Goal: Check status: Check status

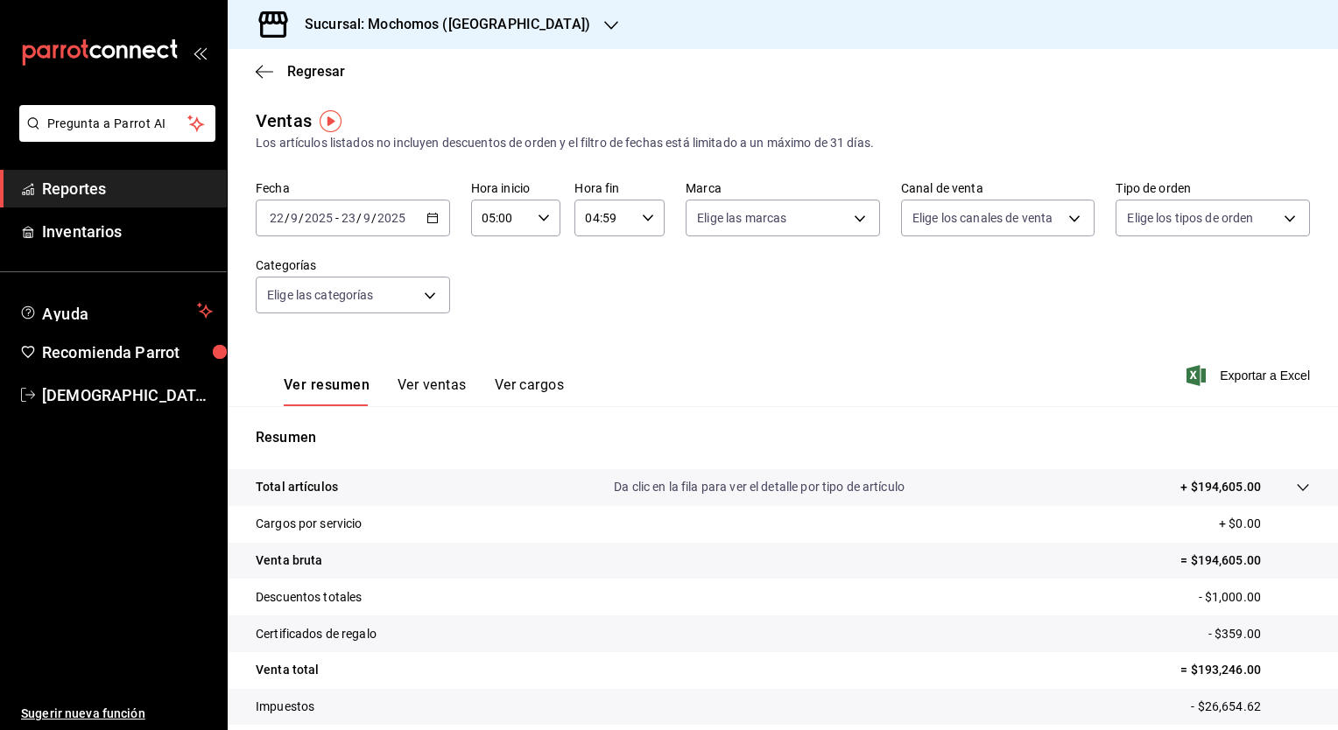
click at [427, 221] on \(Stroke\) "button" at bounding box center [432, 219] width 11 height 10
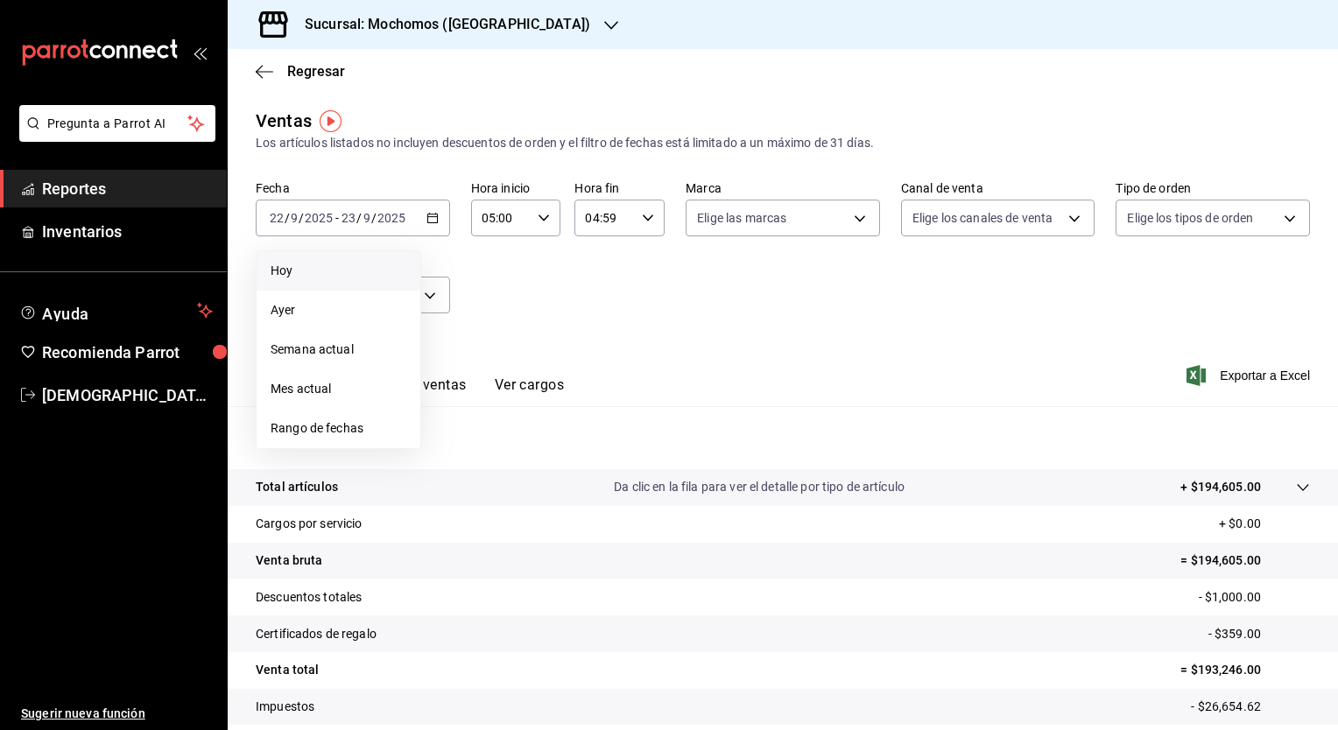
click at [354, 267] on span "Hoy" at bounding box center [339, 271] width 136 height 18
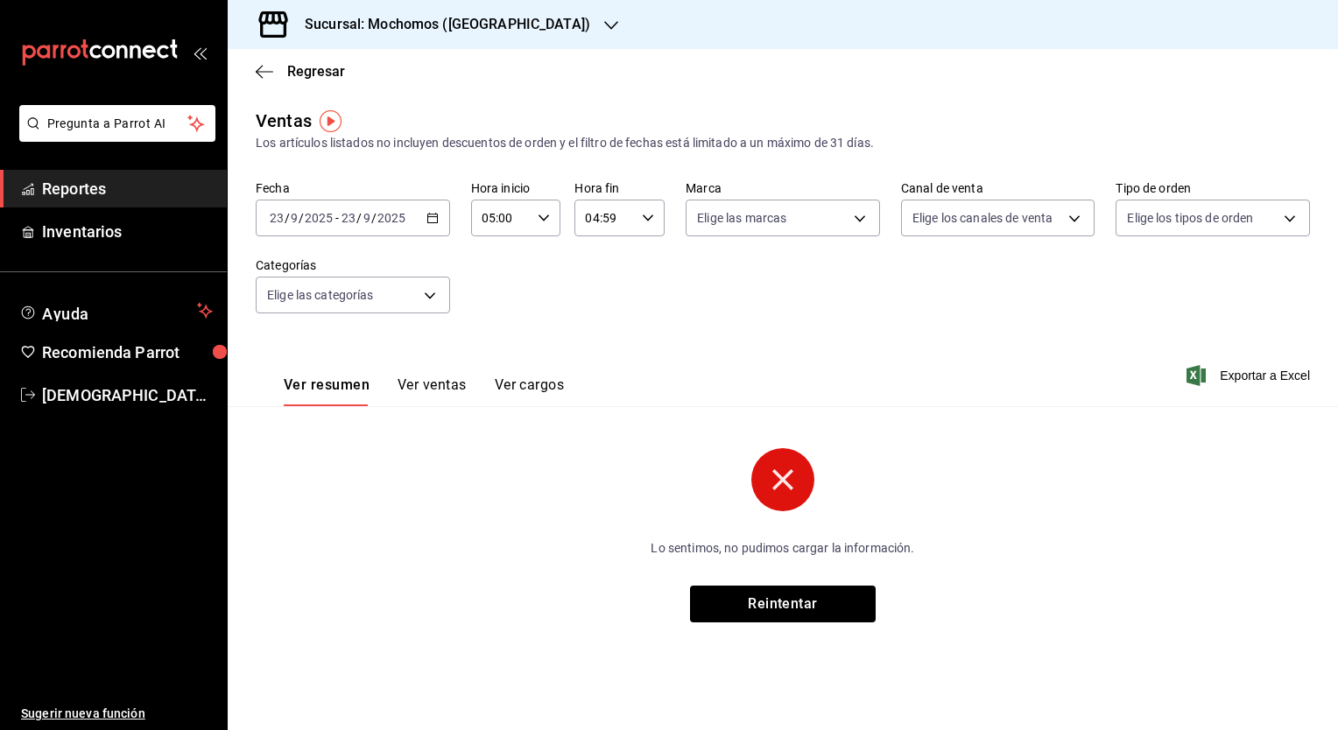
click at [618, 222] on input "04:59" at bounding box center [604, 218] width 60 height 35
click at [644, 226] on div at bounding box center [669, 365] width 1338 height 730
click at [644, 226] on div "04:59 Hora fin" at bounding box center [619, 218] width 90 height 37
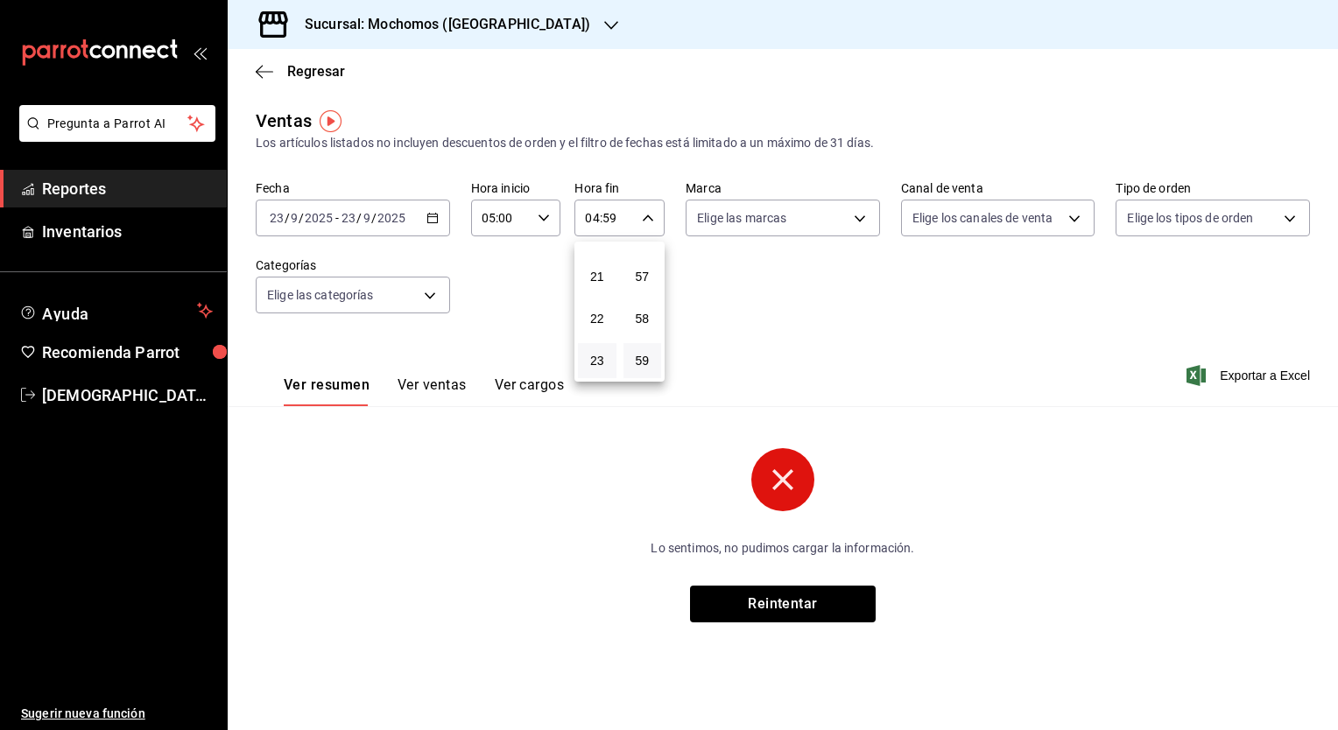
click at [588, 357] on button "23" at bounding box center [597, 360] width 39 height 35
type input "23:59"
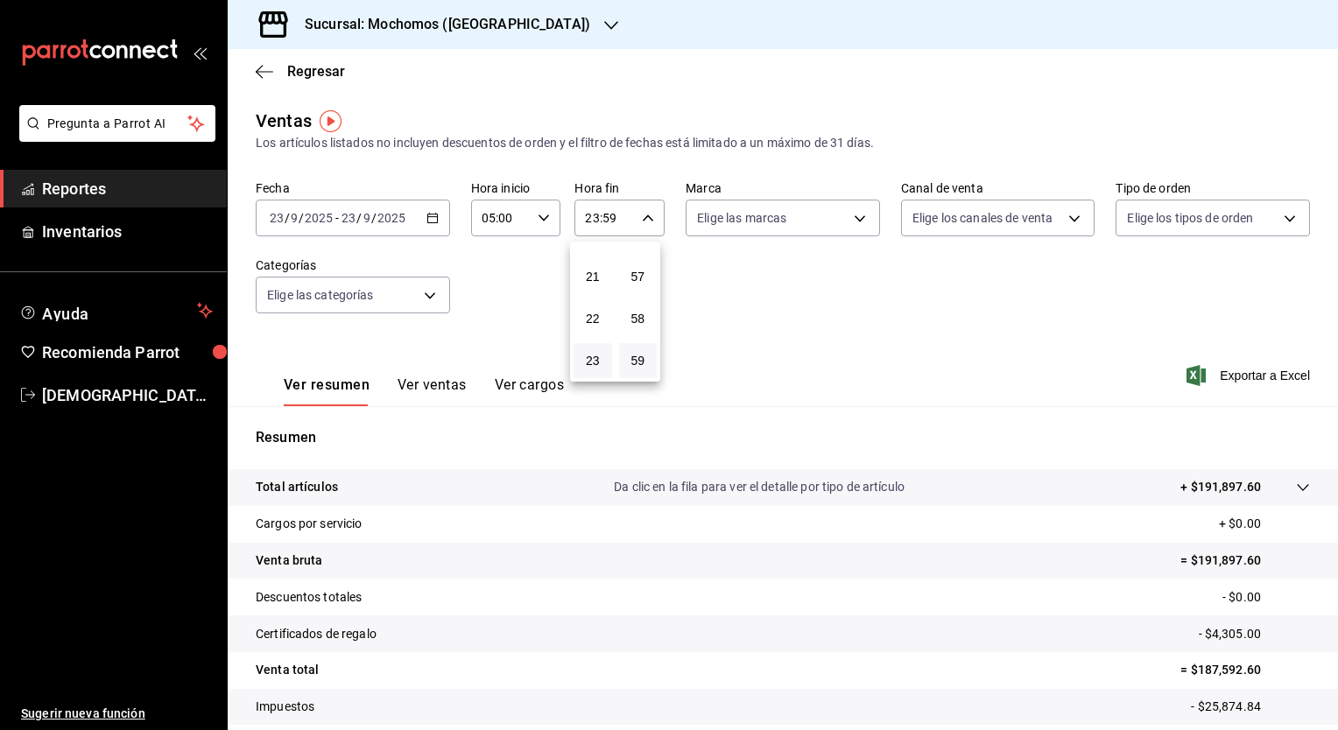
click at [1330, 310] on div at bounding box center [669, 365] width 1338 height 730
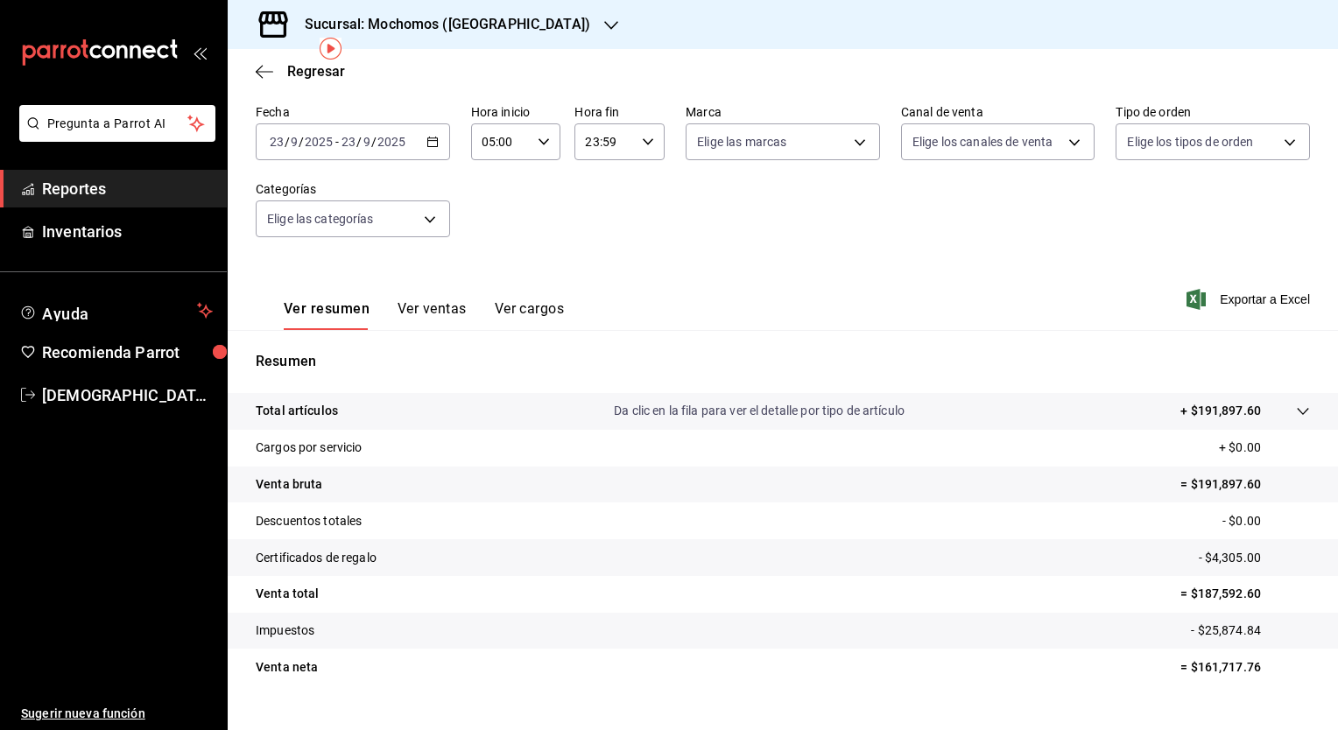
scroll to position [77, 0]
click at [383, 26] on h3 "Sucursal: Mochomos ([GEOGRAPHIC_DATA])" at bounding box center [440, 24] width 299 height 21
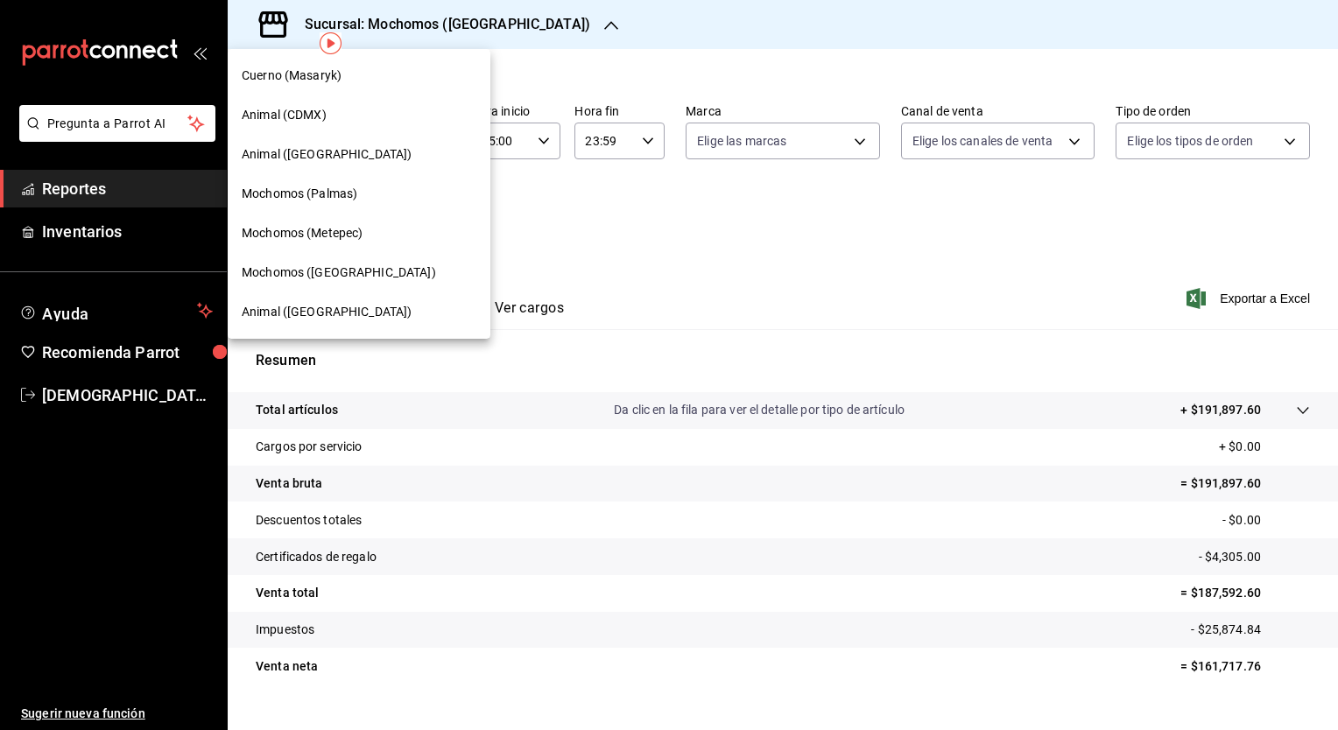
click at [291, 303] on span "Animal ([GEOGRAPHIC_DATA])" at bounding box center [327, 312] width 170 height 18
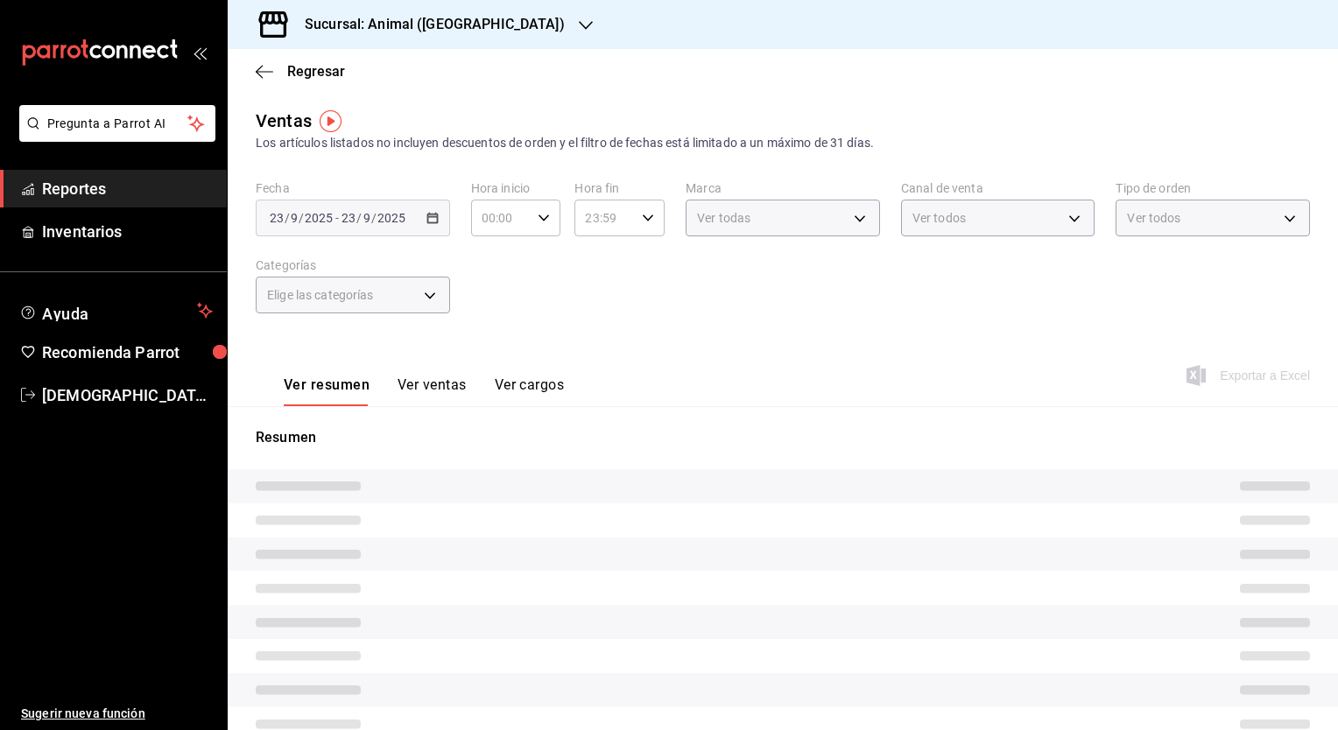
type input "05:00"
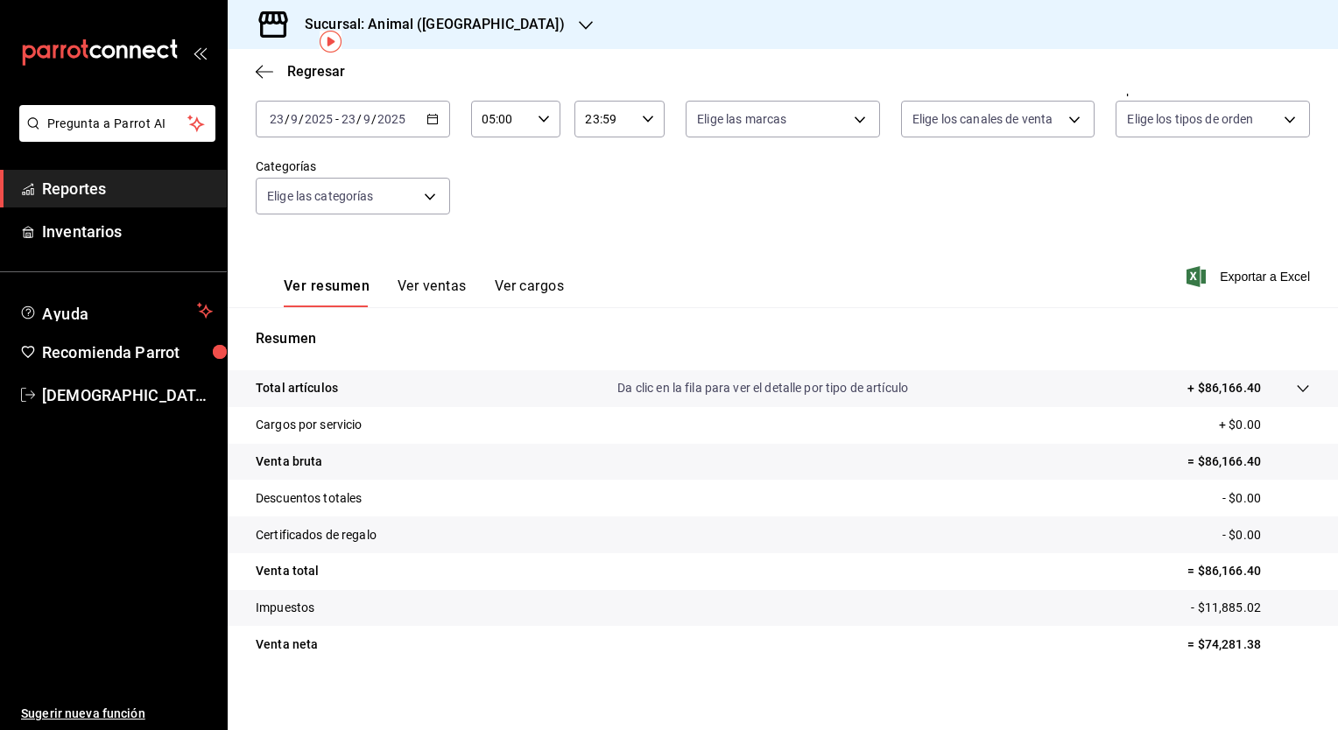
scroll to position [102, 0]
